Goal: Transaction & Acquisition: Subscribe to service/newsletter

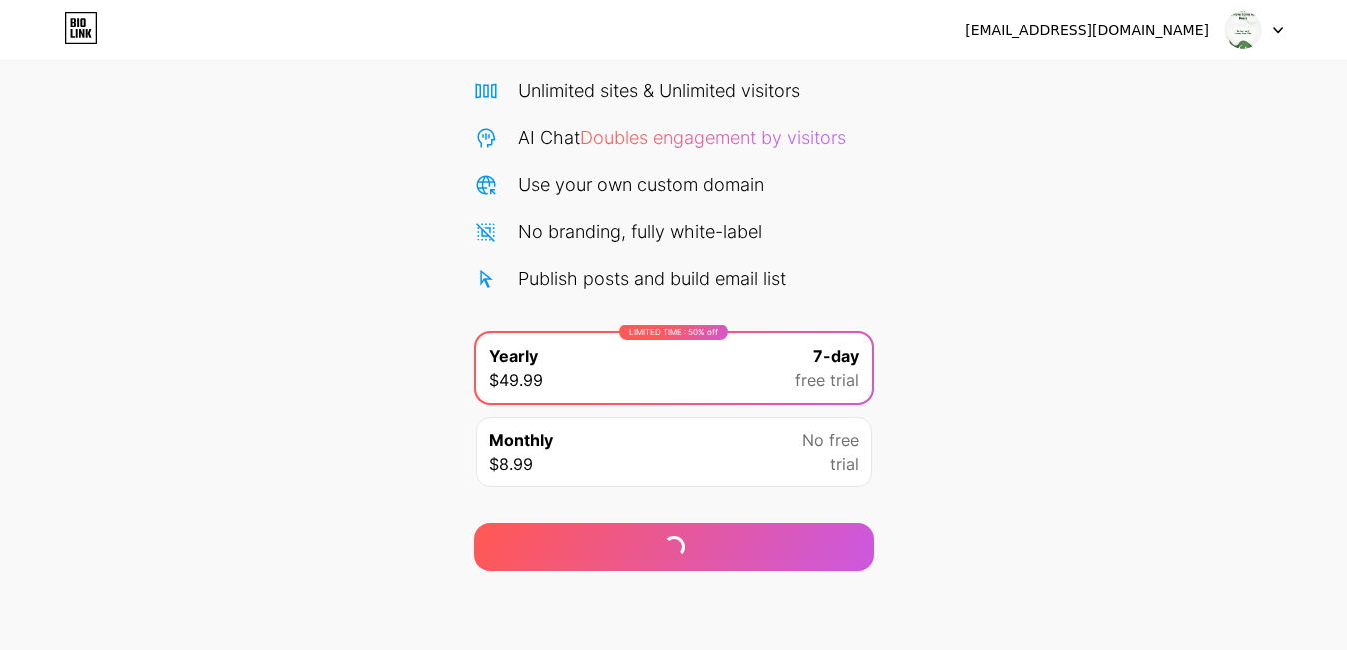
scroll to position [154, 0]
click at [847, 456] on span "trial" at bounding box center [844, 463] width 29 height 24
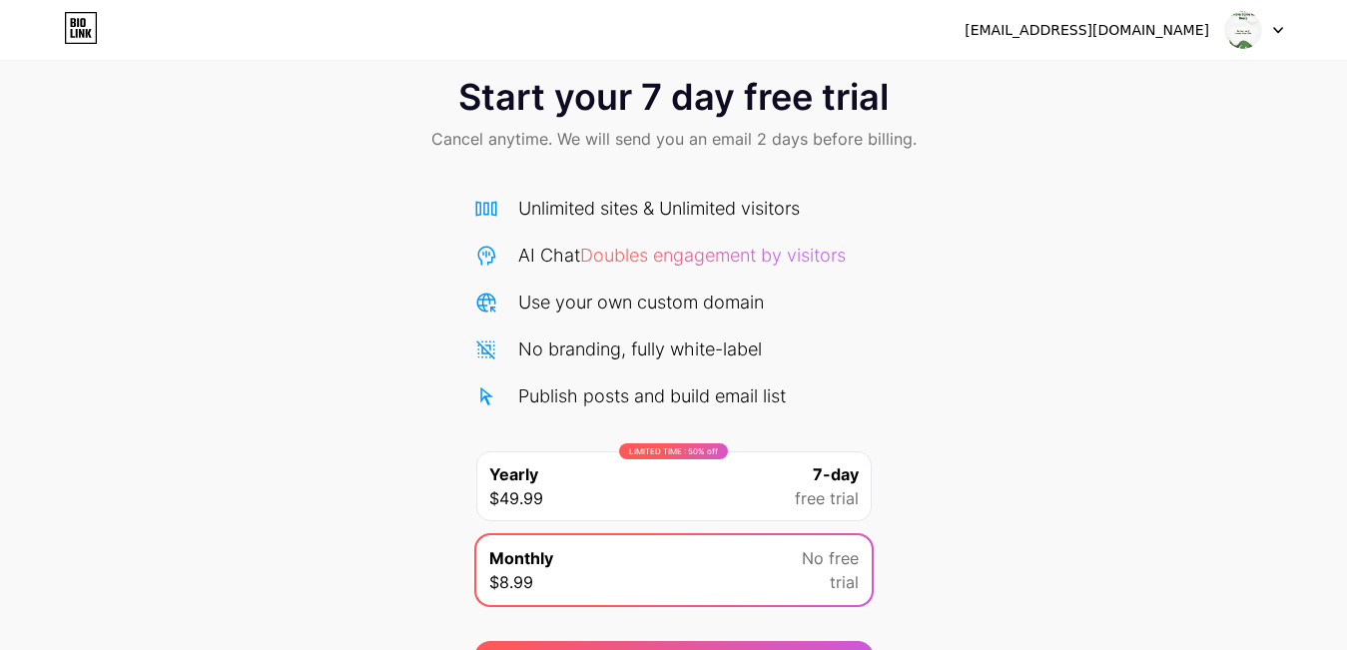
scroll to position [0, 0]
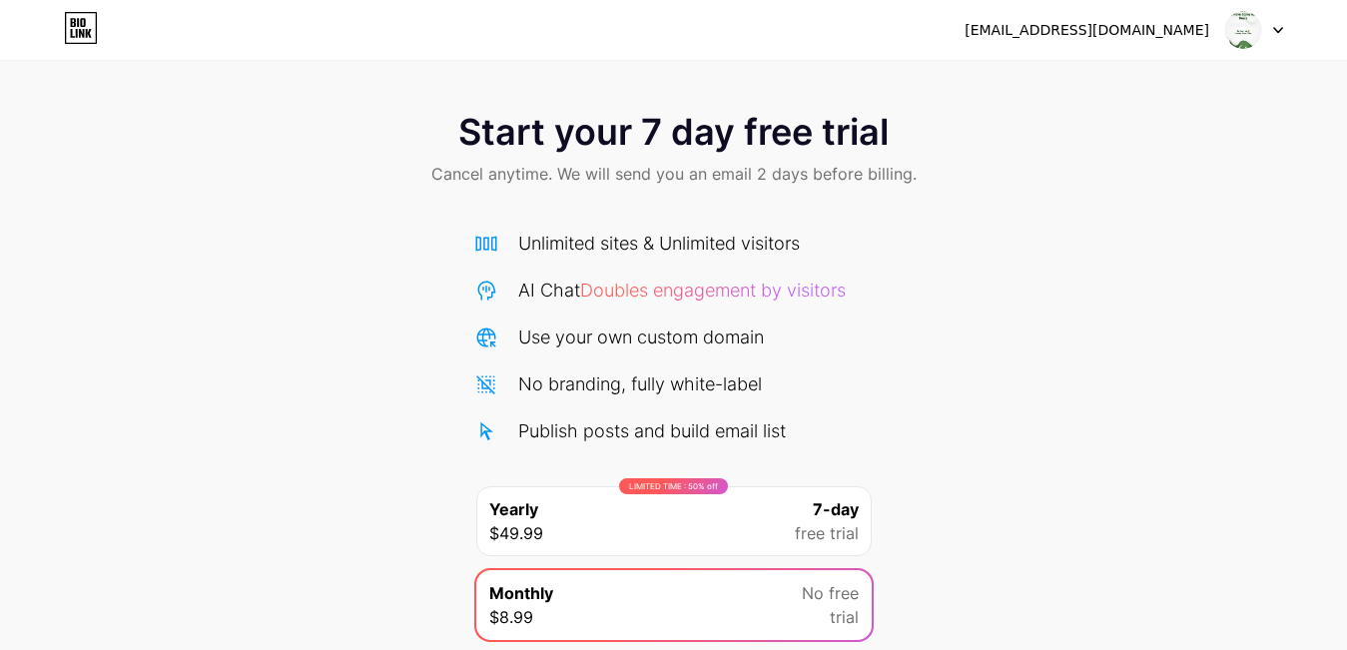
click at [1238, 21] on img at bounding box center [1244, 30] width 38 height 38
click at [1298, 130] on div "Start your 7 day free trial Cancel anytime. We will send you an email 2 days be…" at bounding box center [673, 151] width 1347 height 118
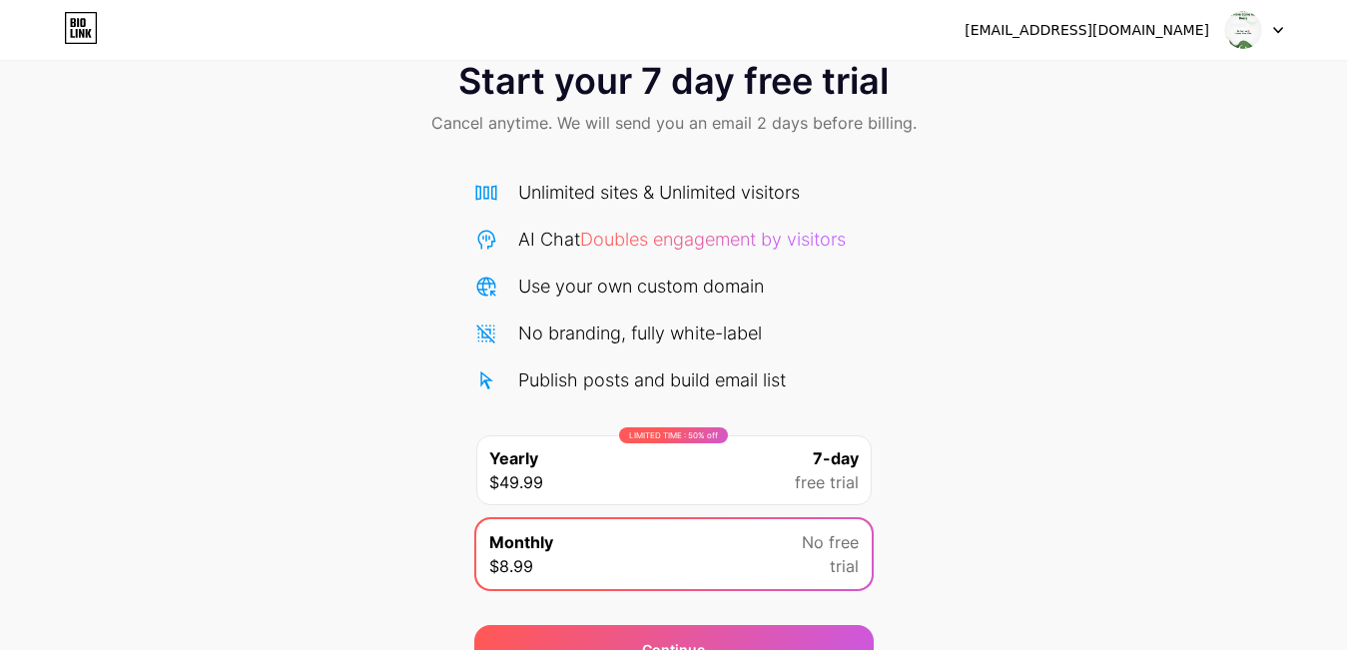
scroll to position [100, 0]
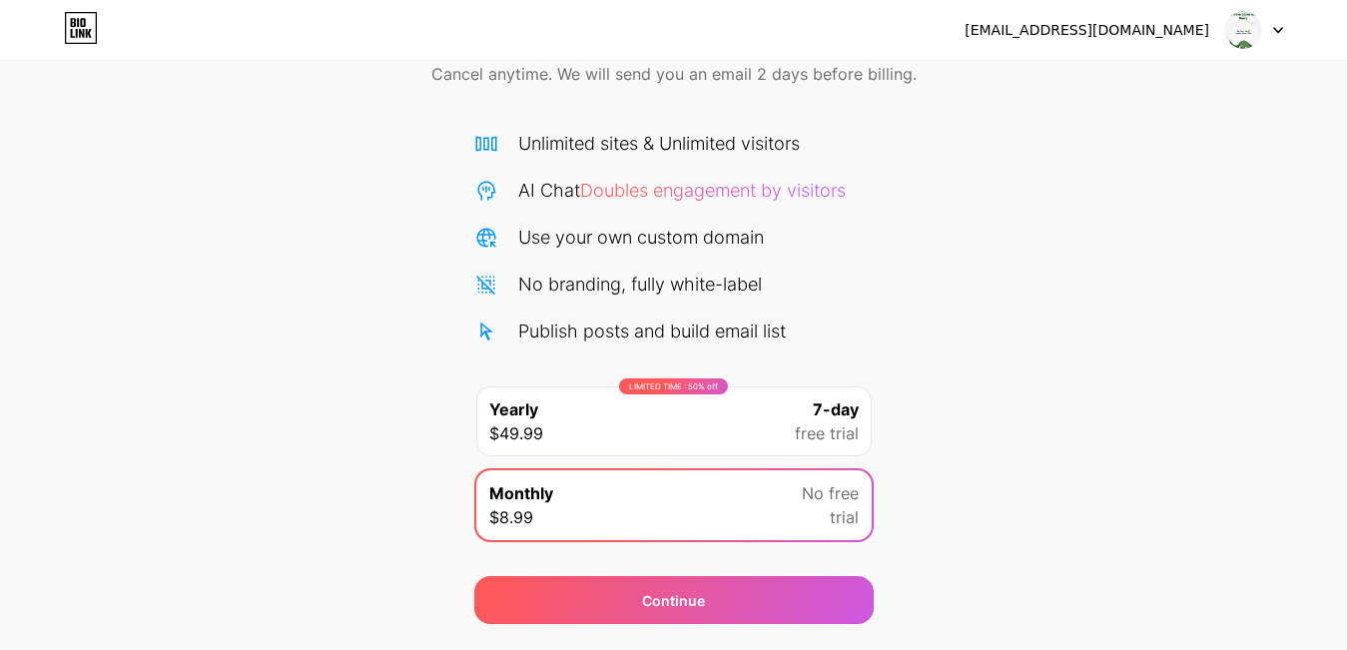
click at [670, 420] on div "LIMITED TIME : 50% off Yearly $49.99 7-day free trial" at bounding box center [674, 422] width 396 height 70
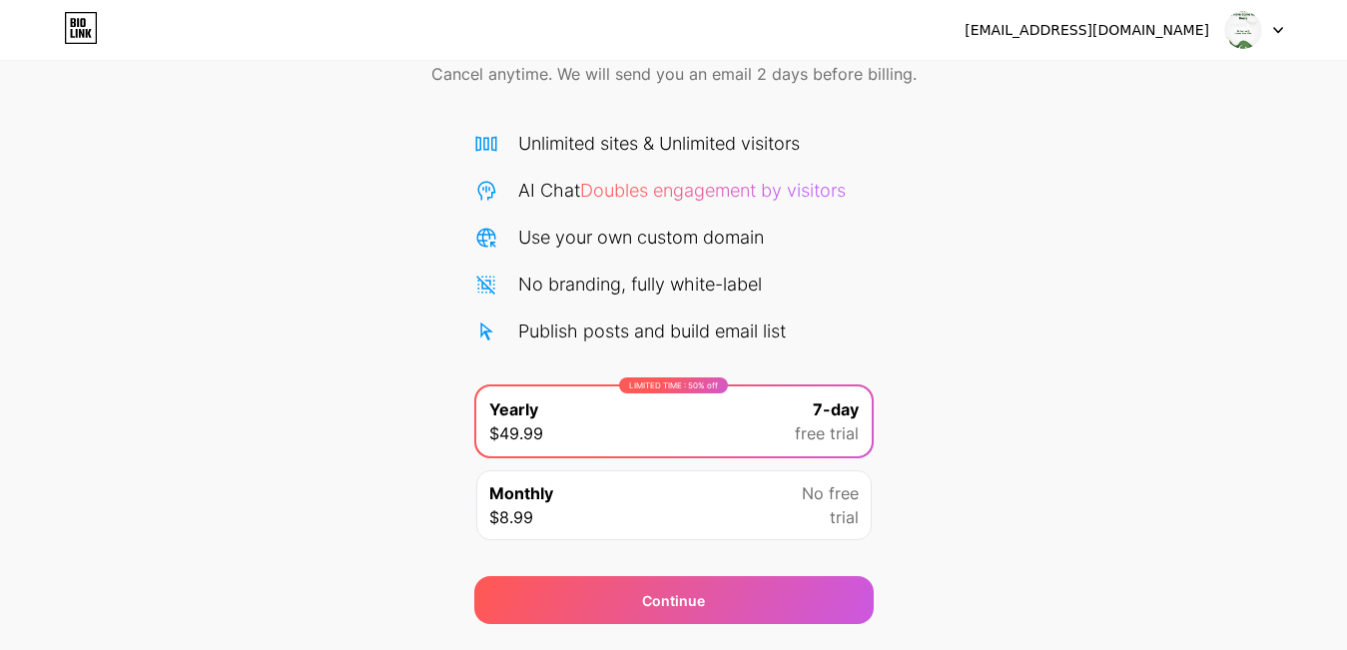
click at [727, 504] on div "Monthly $8.99 No free trial" at bounding box center [674, 505] width 396 height 70
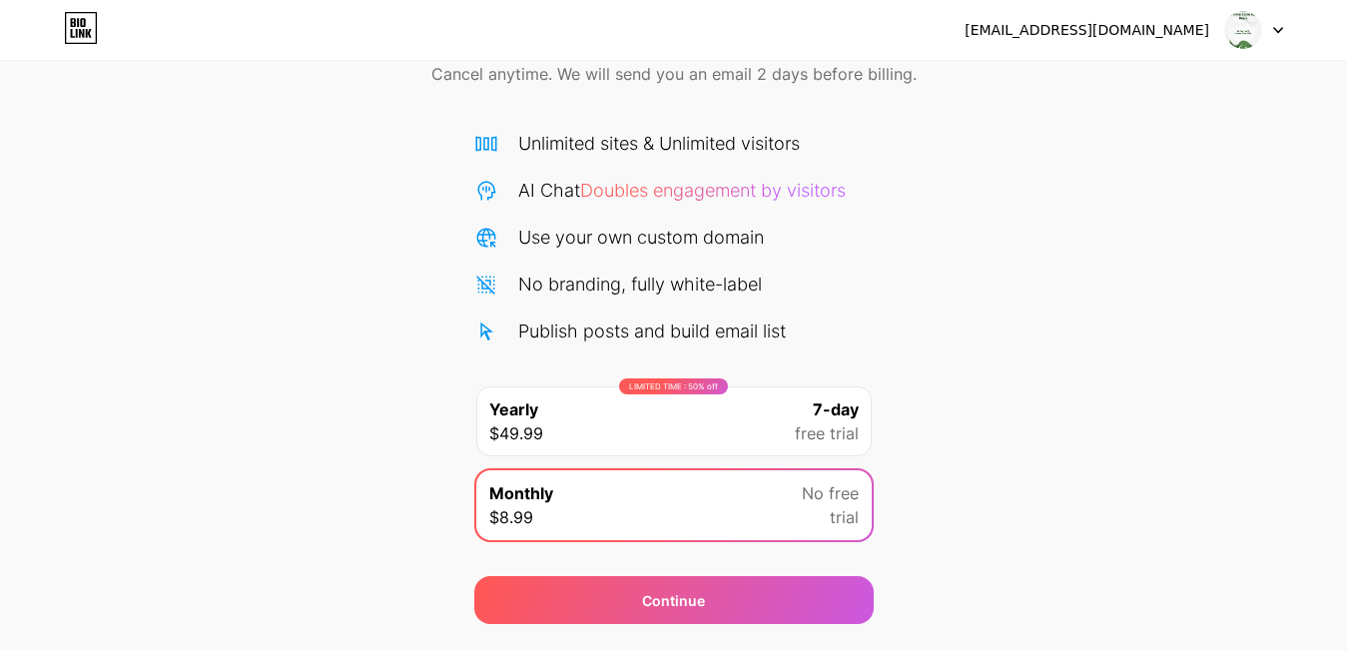
click at [798, 439] on span "free trial" at bounding box center [827, 434] width 64 height 24
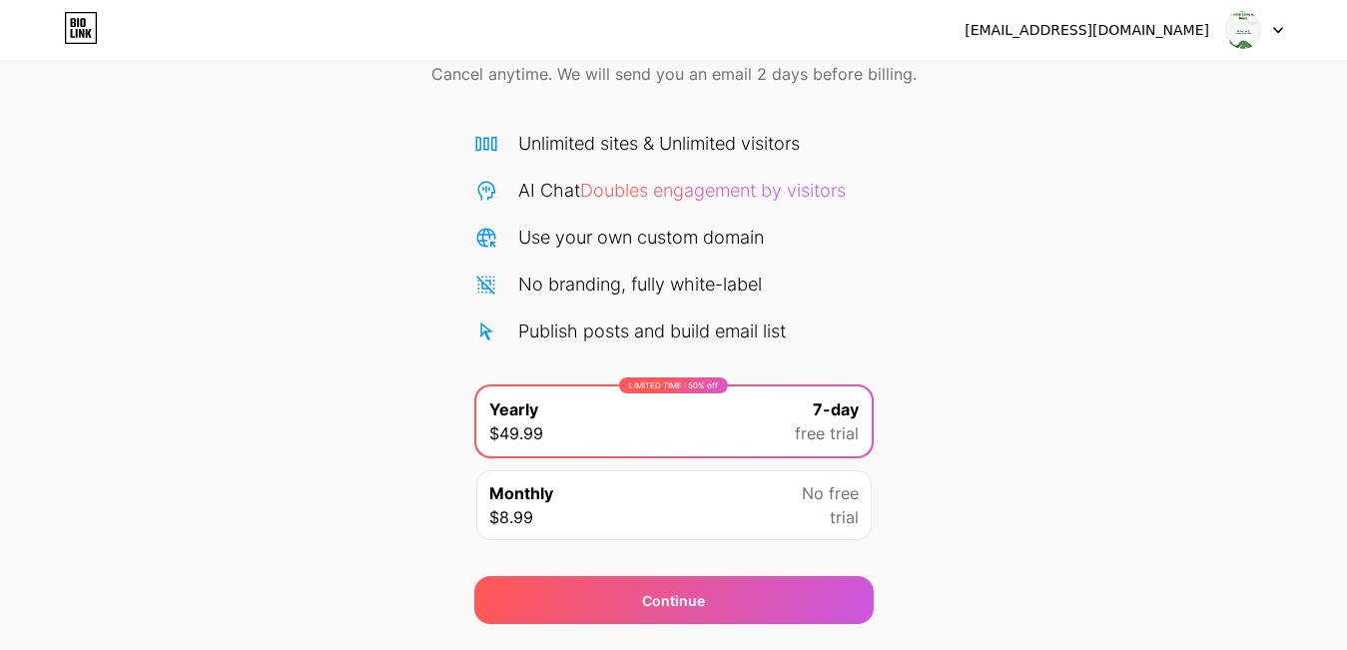
click at [773, 491] on div "Monthly $8.99 No free trial" at bounding box center [674, 505] width 396 height 70
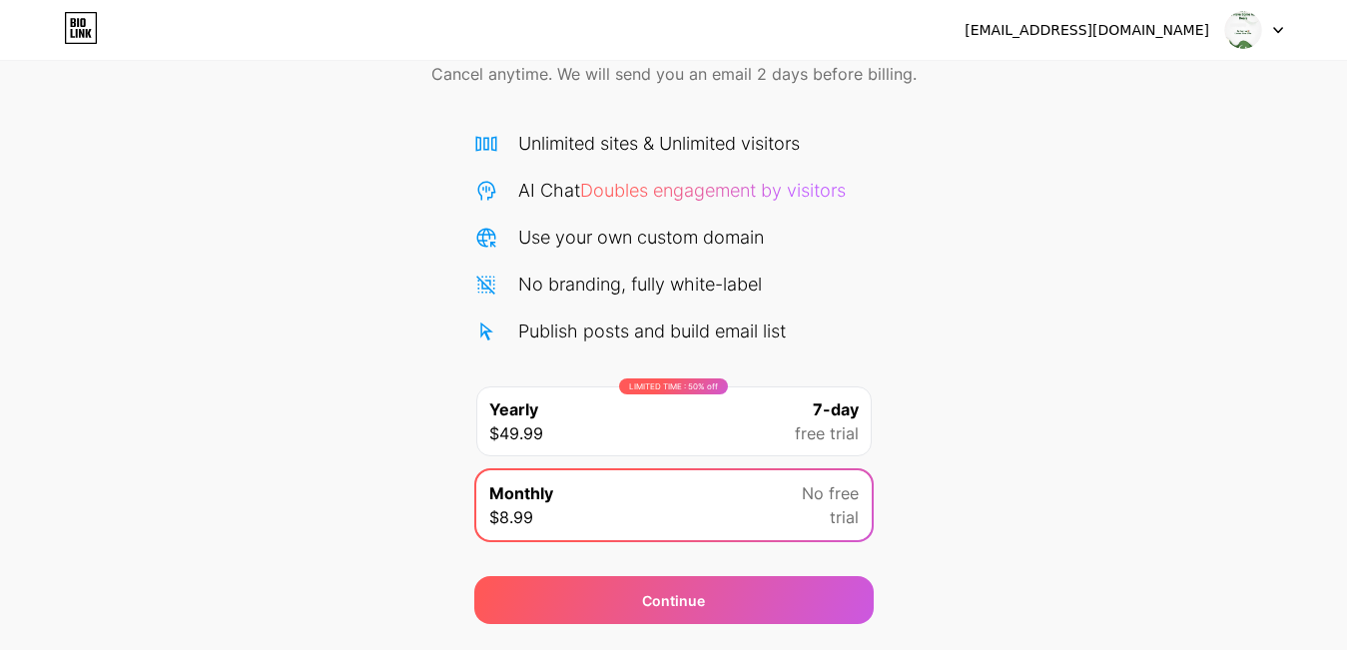
click at [729, 445] on div "LIMITED TIME : 50% off Yearly $49.99 7-day free trial" at bounding box center [674, 422] width 396 height 70
